Goal: Task Accomplishment & Management: Use online tool/utility

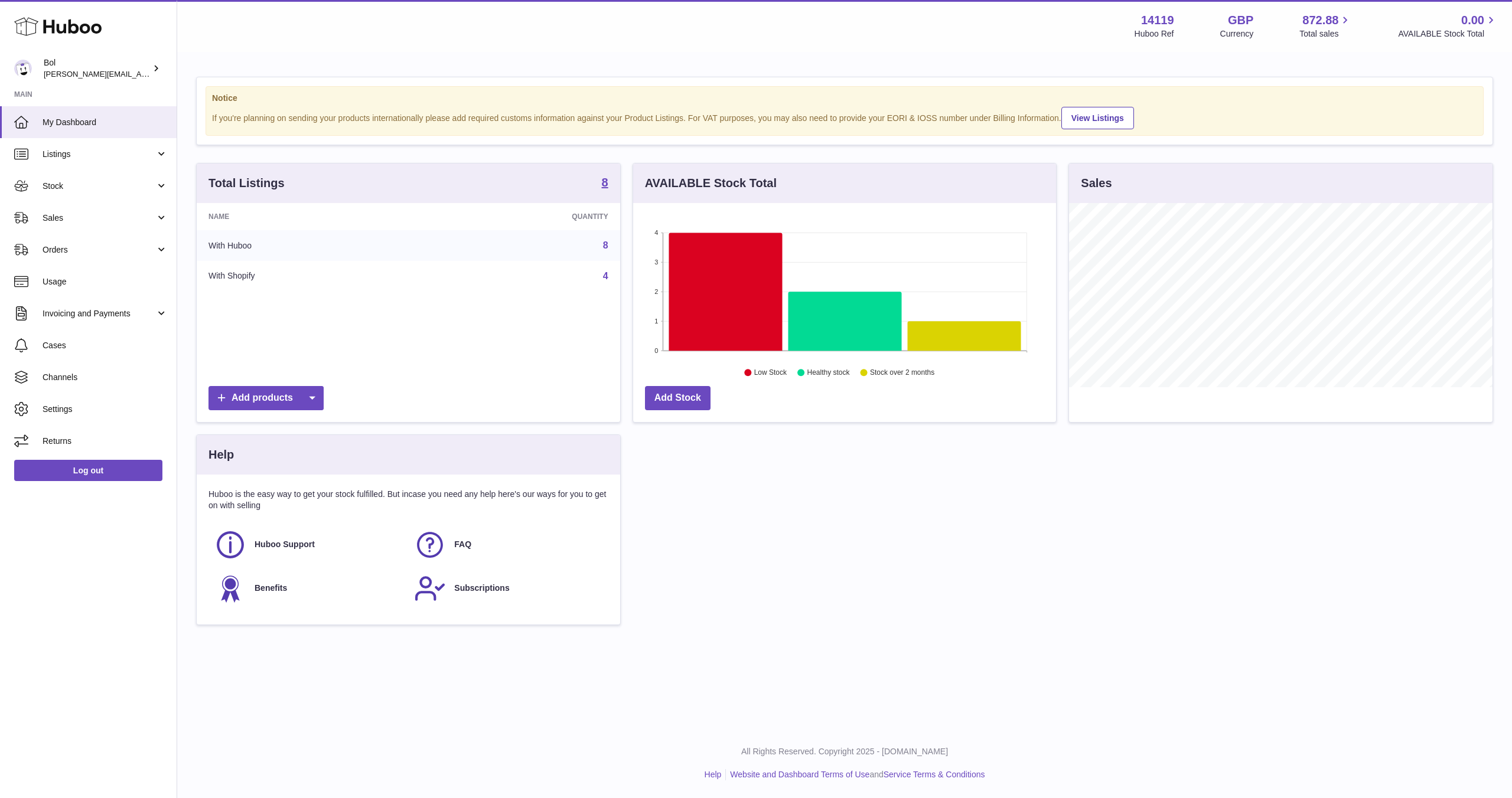
scroll to position [184, 423]
click at [58, 193] on link "Stock" at bounding box center [88, 186] width 177 height 32
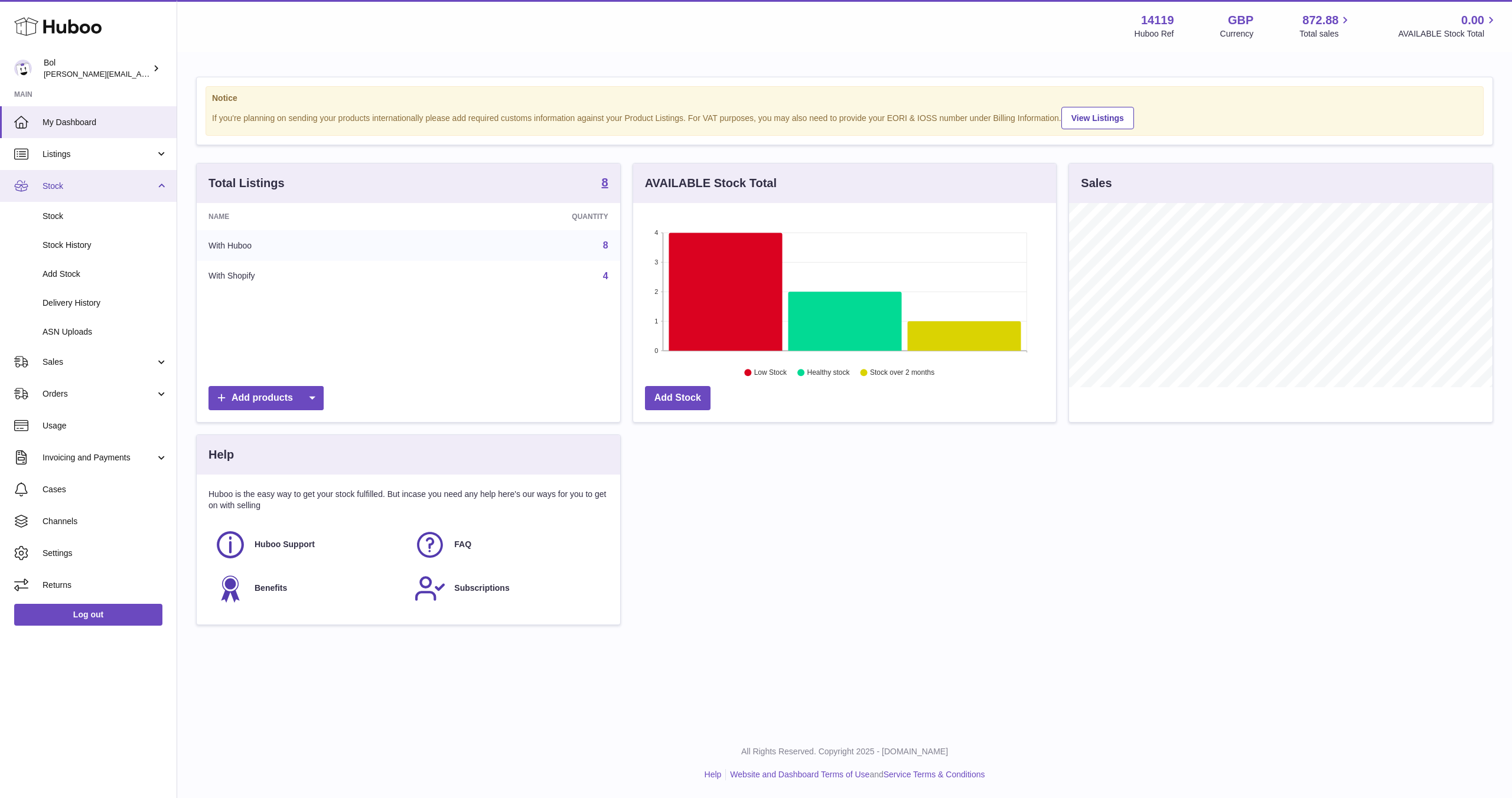
click at [94, 197] on link "Stock" at bounding box center [88, 186] width 177 height 32
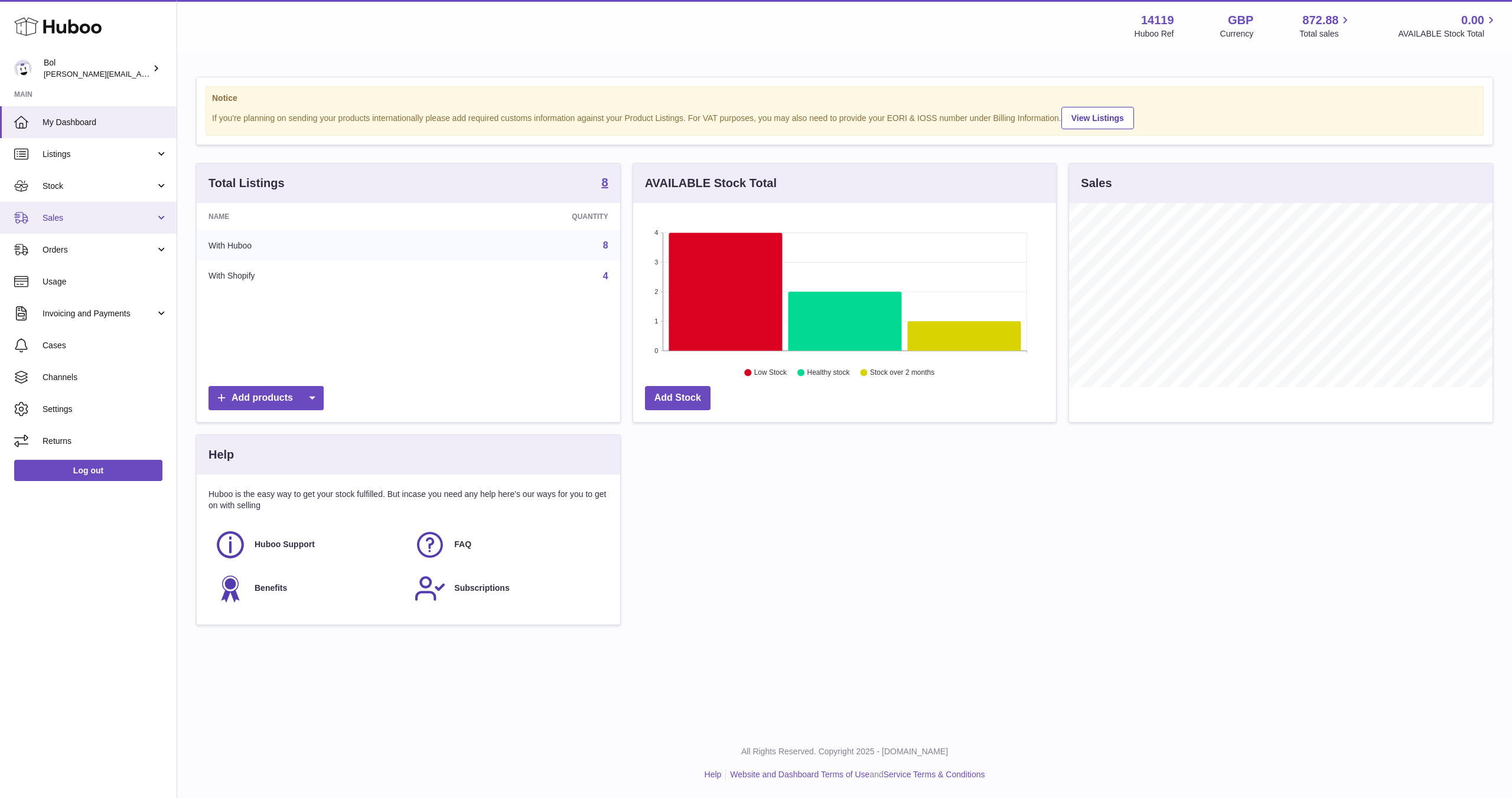
click at [114, 215] on span "Sales" at bounding box center [99, 218] width 113 height 11
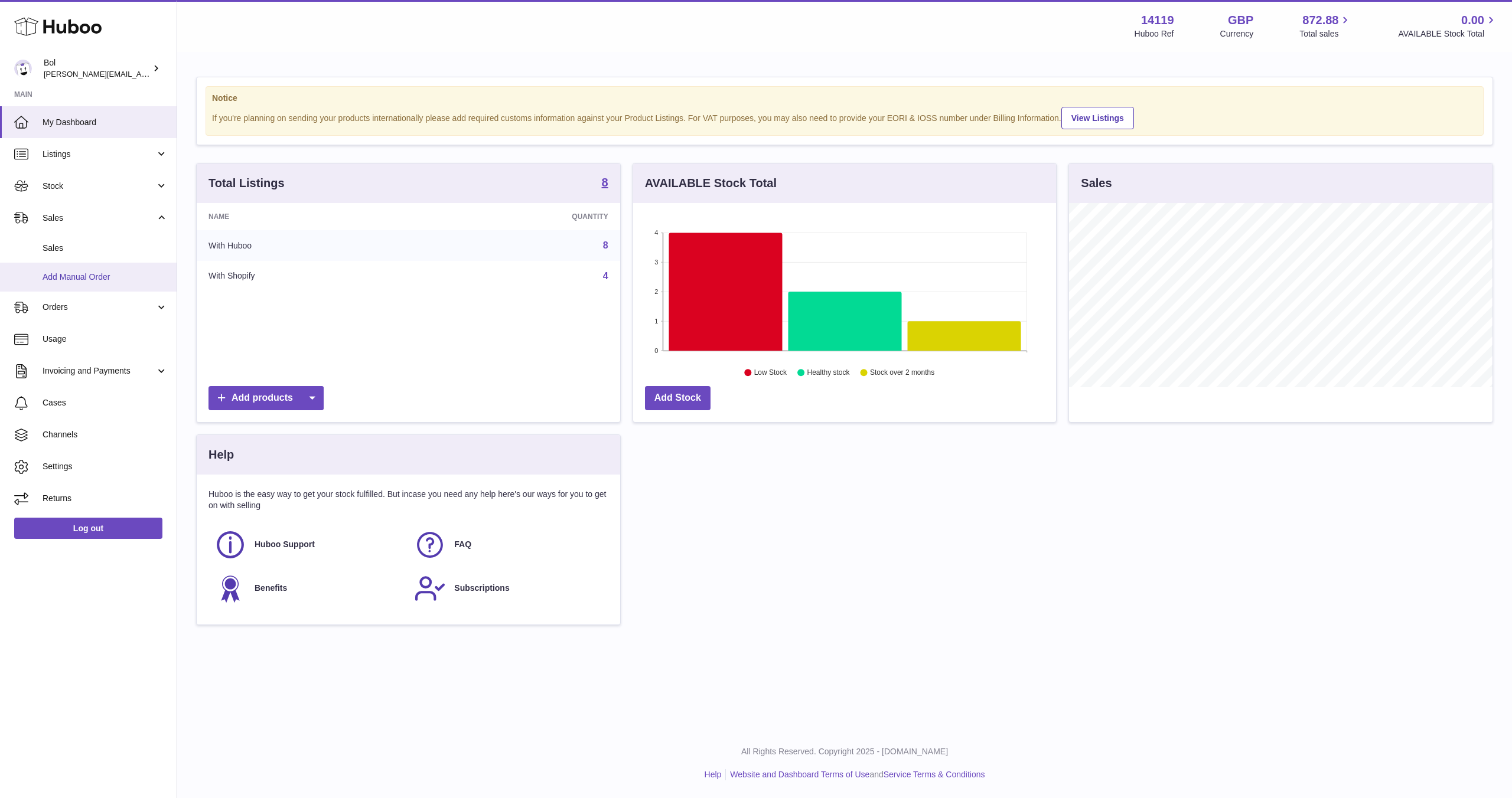
click at [116, 286] on link "Add Manual Order" at bounding box center [88, 277] width 177 height 29
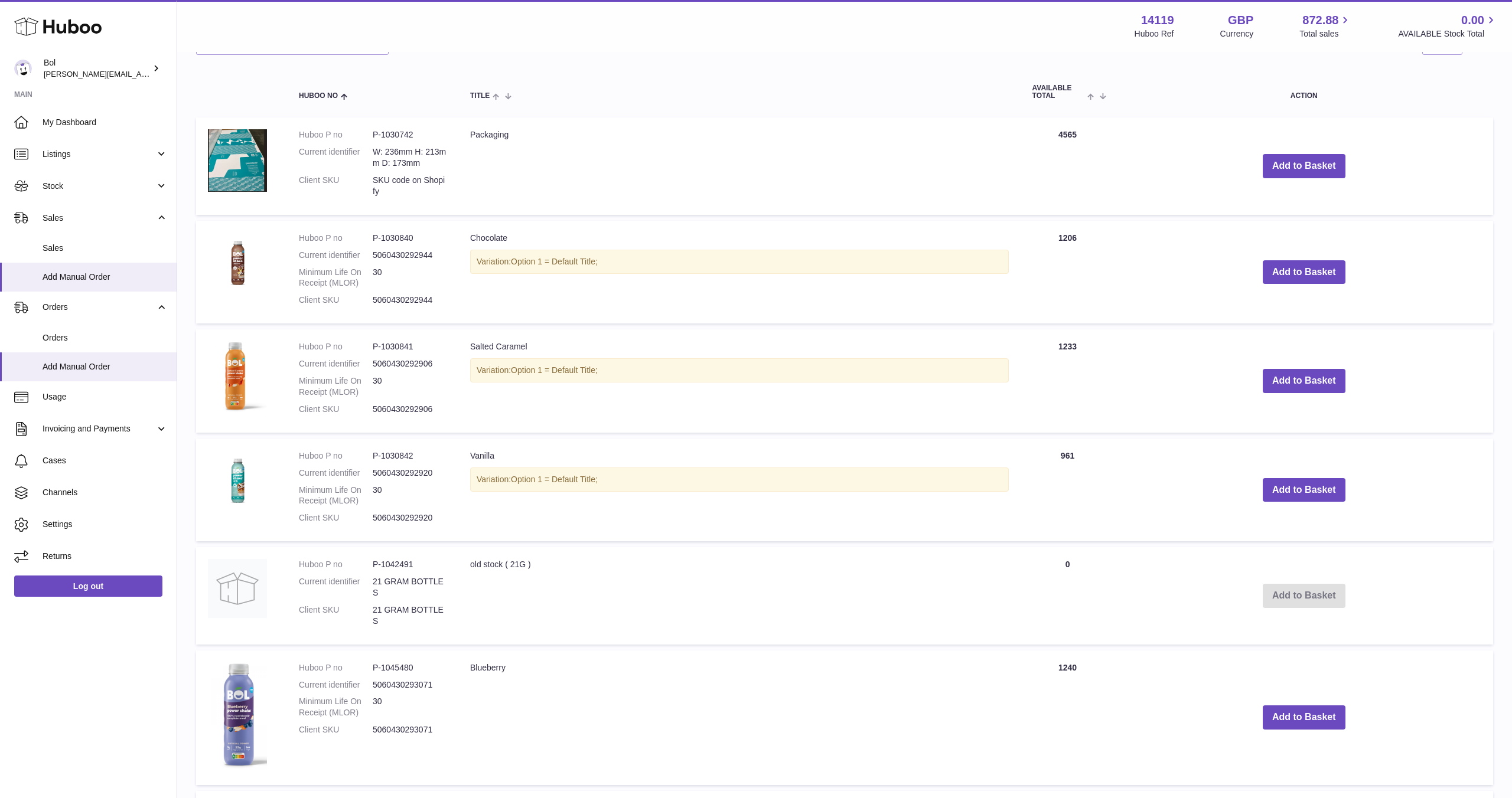
scroll to position [248, 0]
